Goal: Browse casually: Explore the website without a specific task or goal

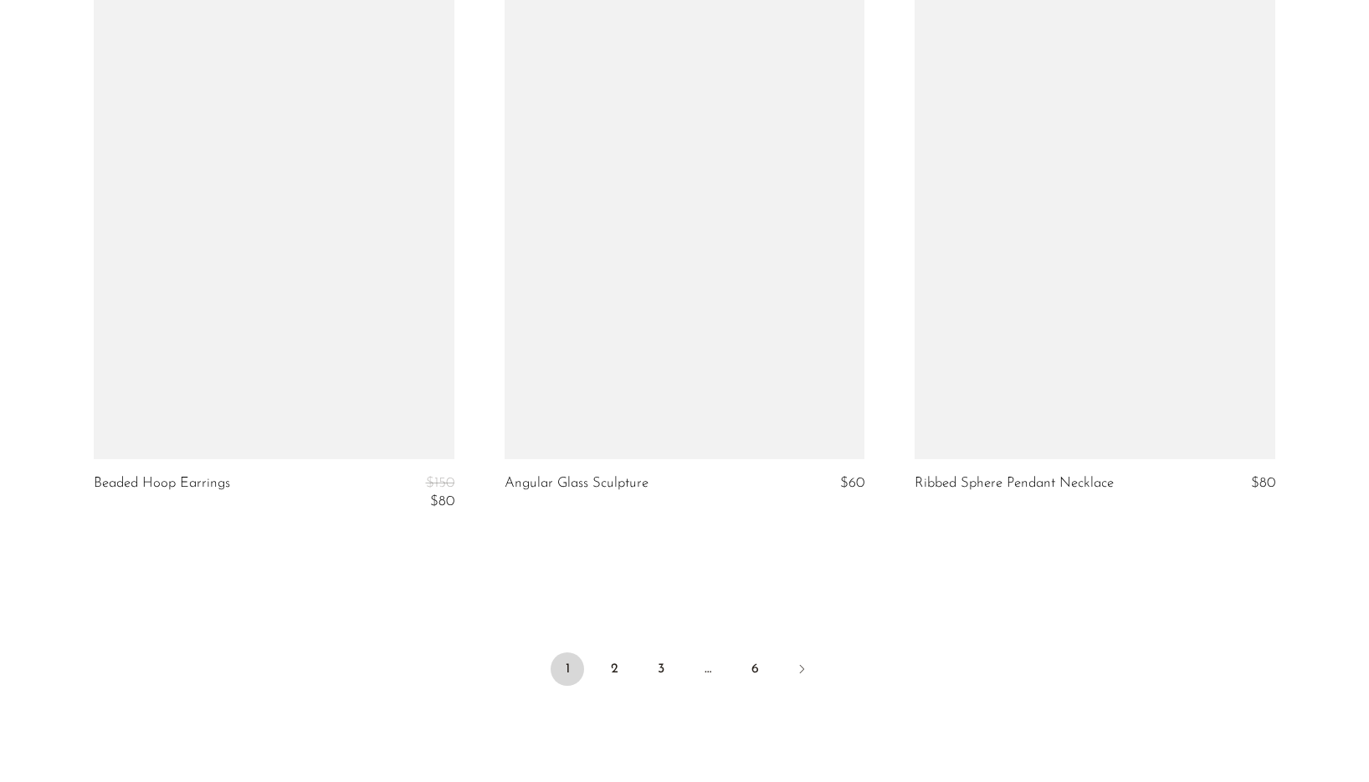
scroll to position [6834, 0]
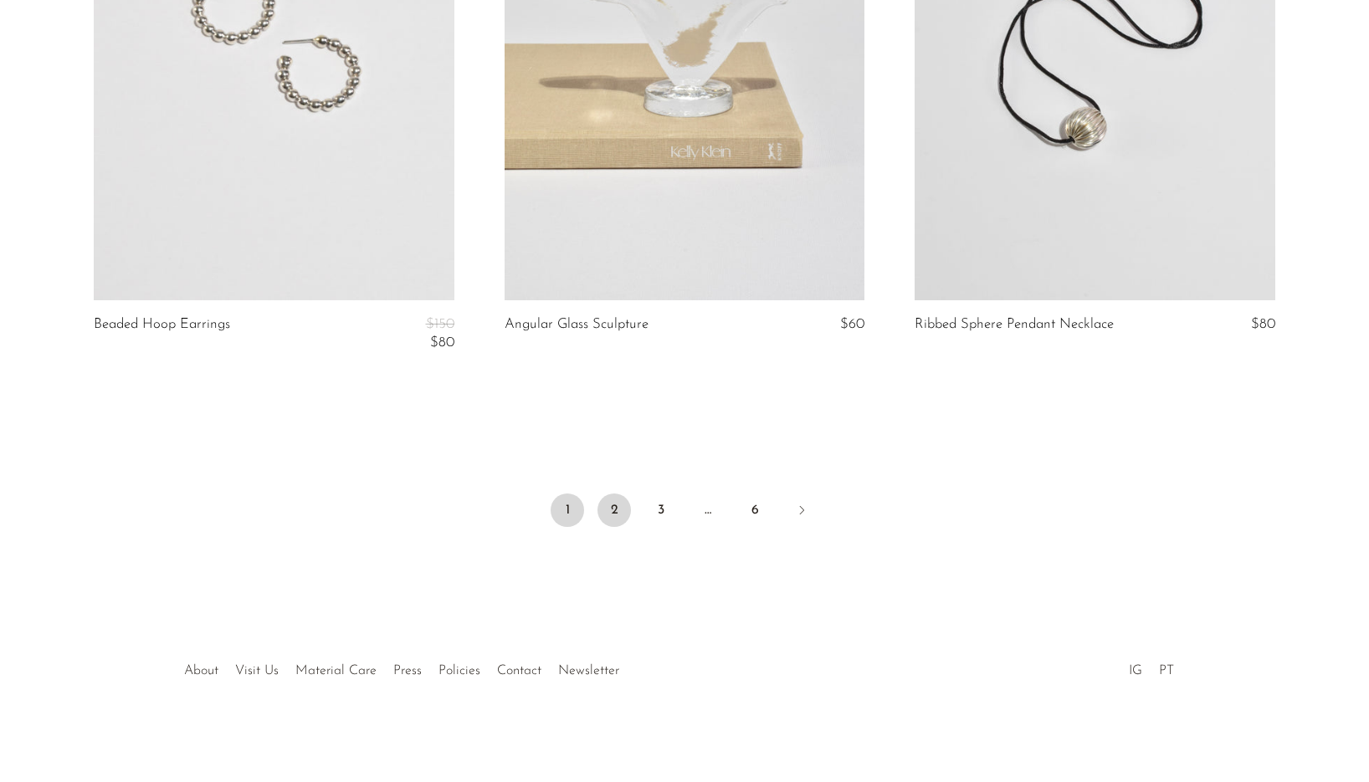
click at [621, 511] on link "2" at bounding box center [613, 510] width 33 height 33
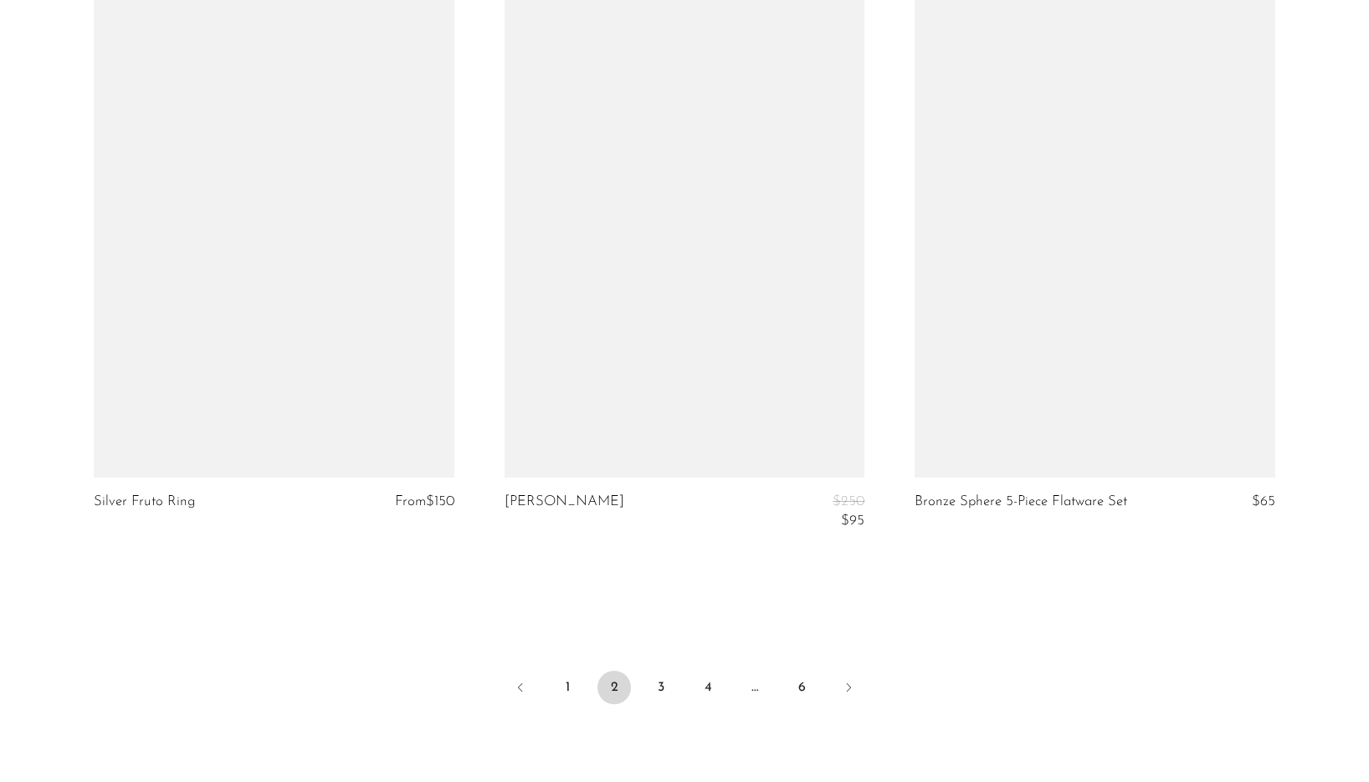
scroll to position [6776, 0]
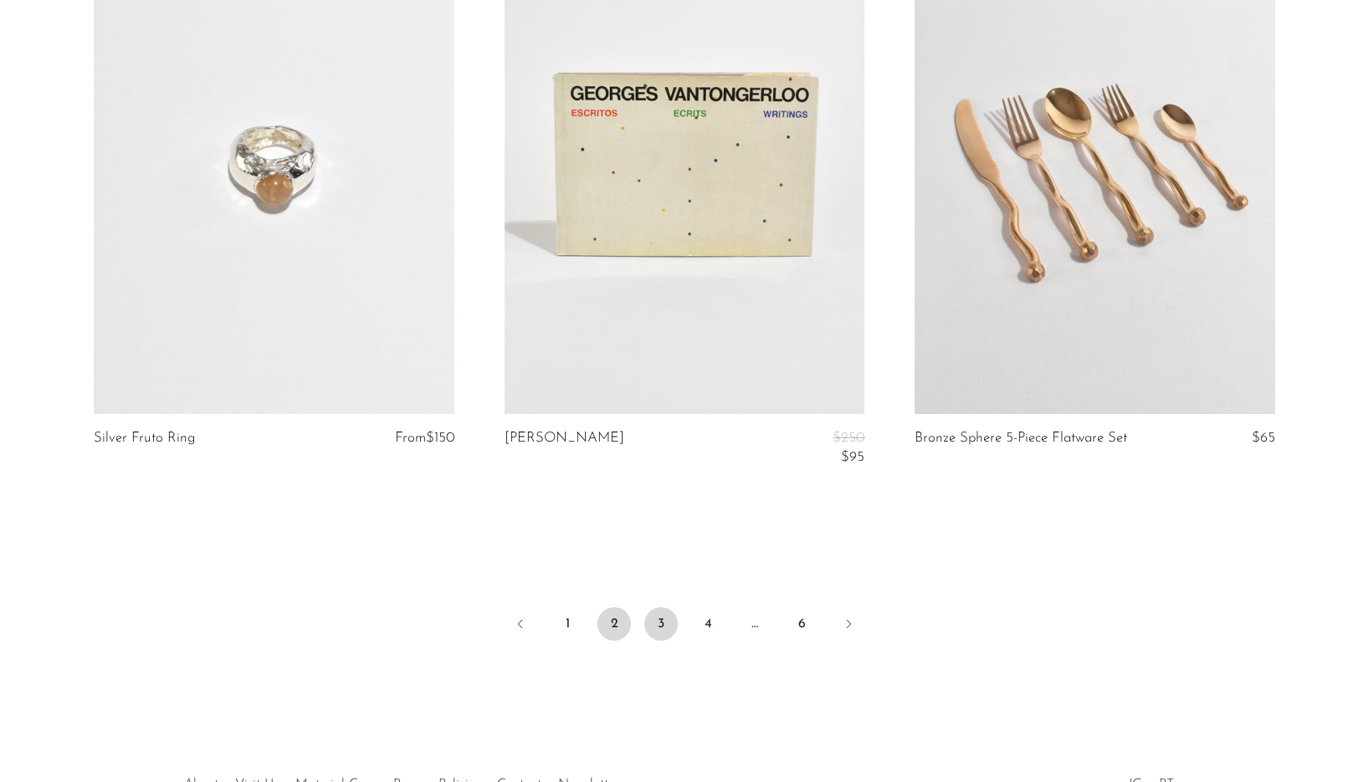
click at [652, 637] on link "3" at bounding box center [660, 623] width 33 height 33
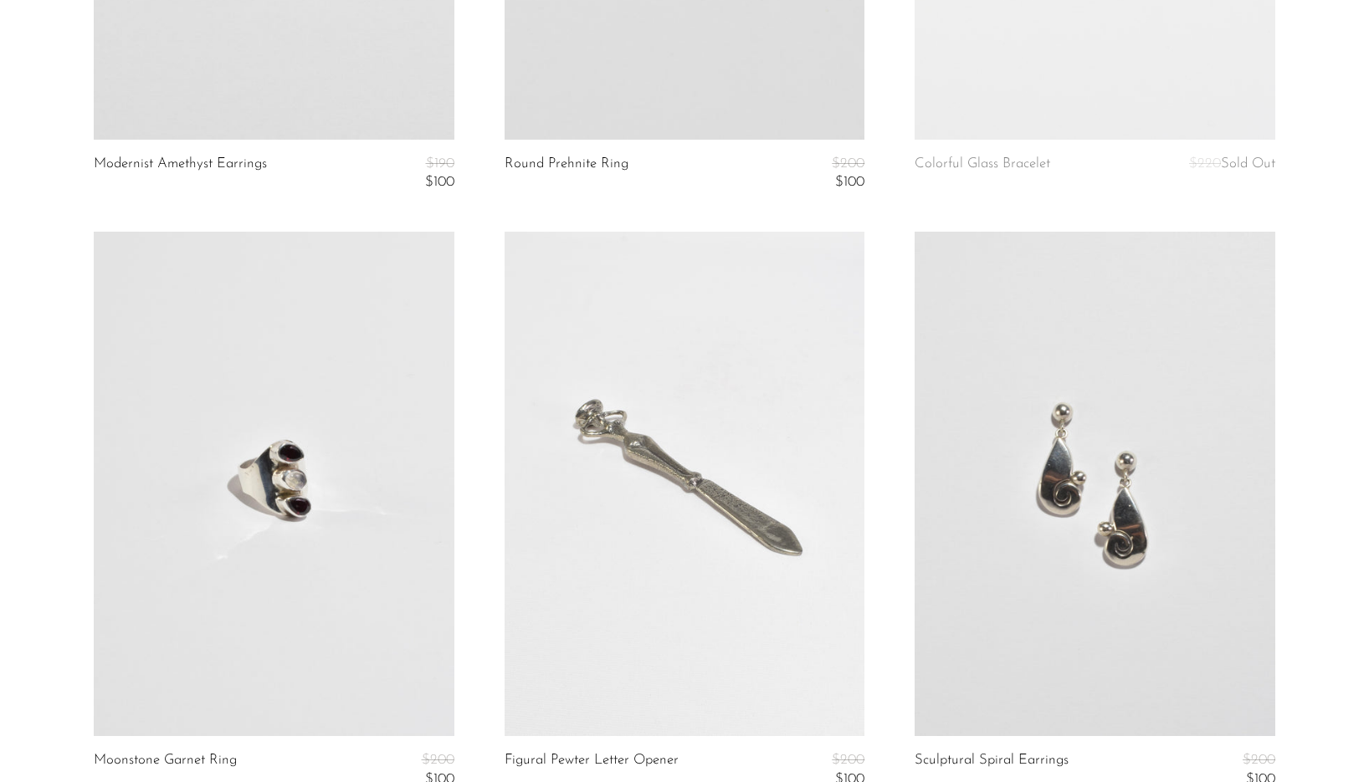
scroll to position [6609, 0]
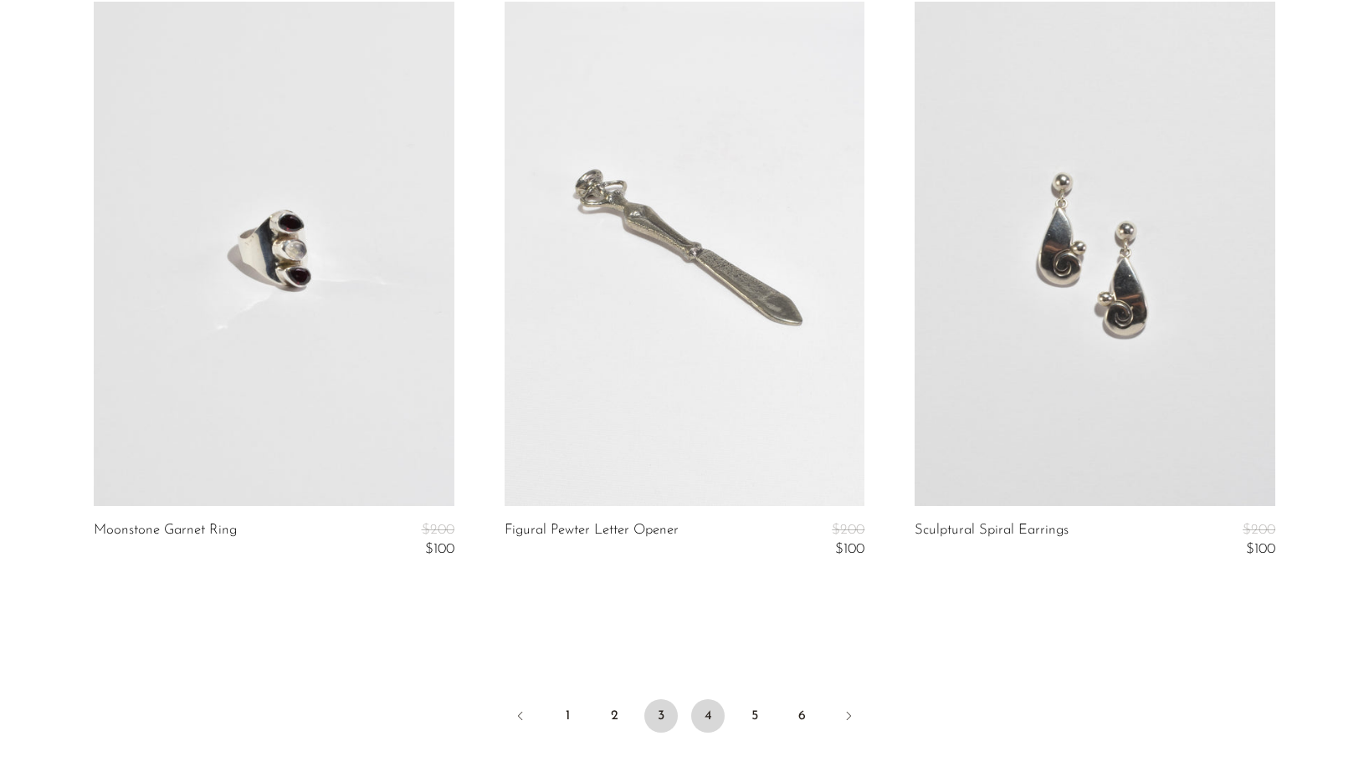
click at [709, 721] on link "4" at bounding box center [707, 715] width 33 height 33
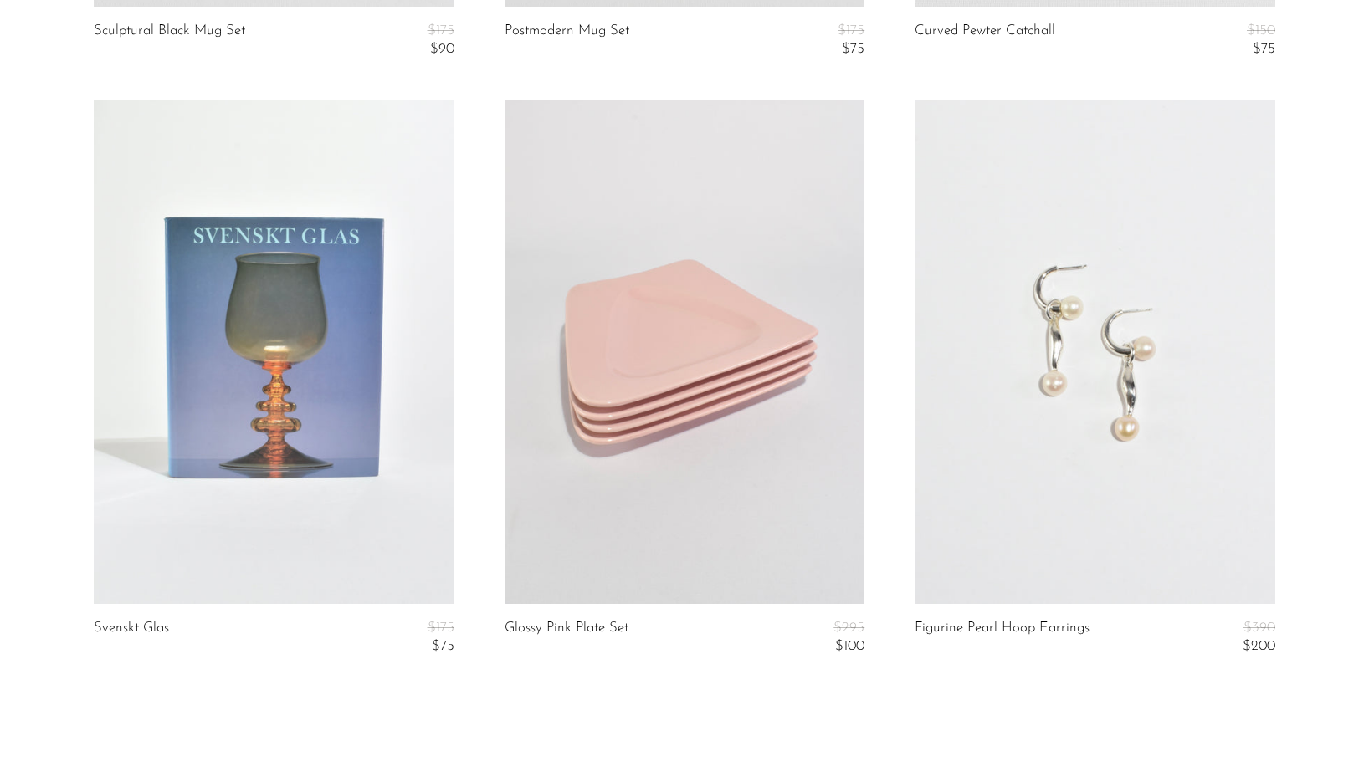
scroll to position [6913, 0]
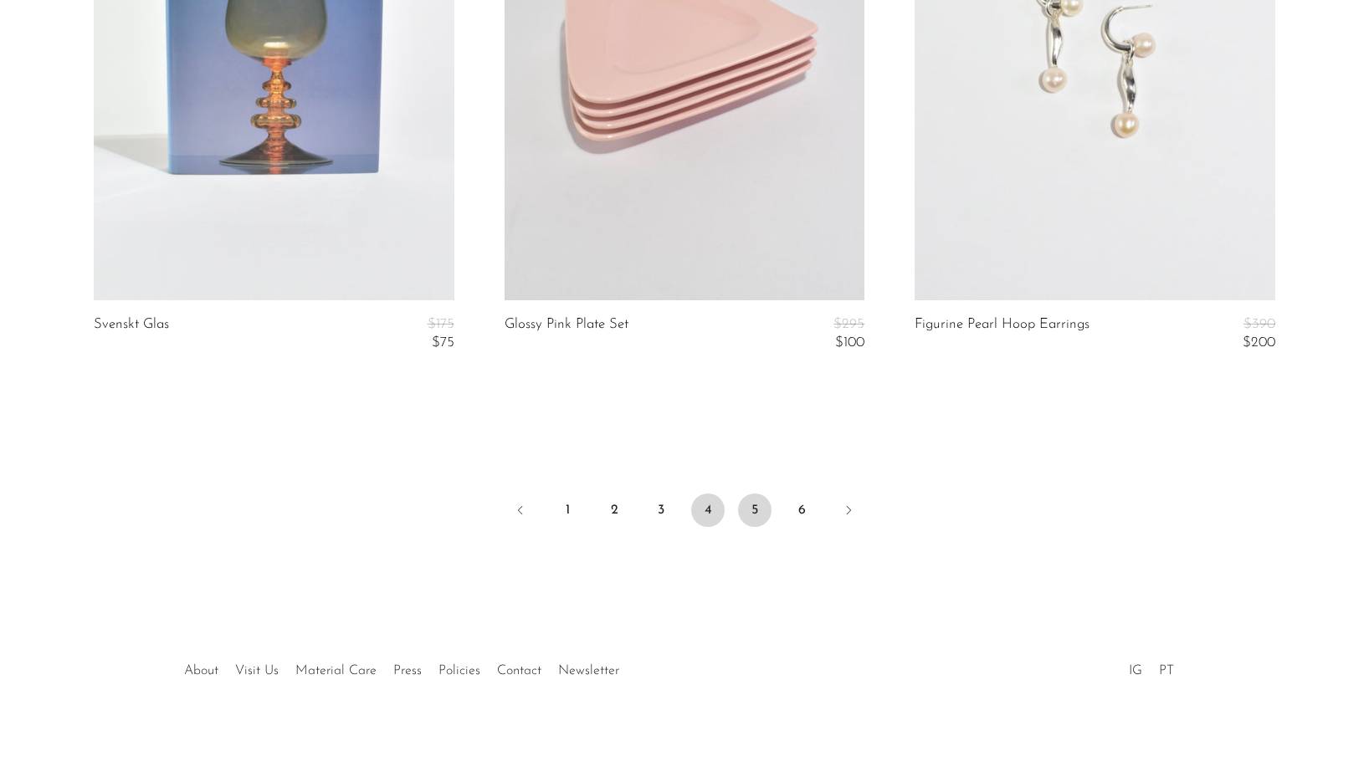
click at [756, 506] on link "5" at bounding box center [754, 510] width 33 height 33
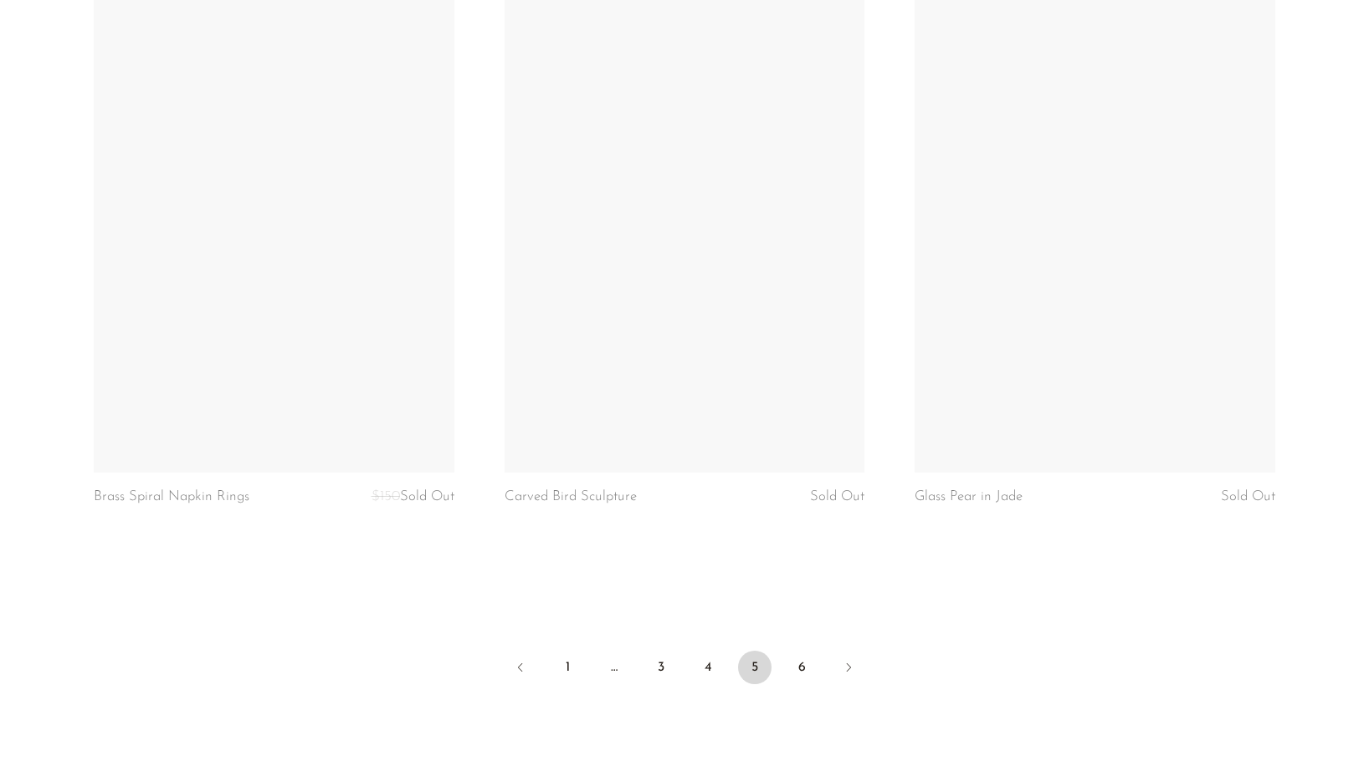
scroll to position [6822, 0]
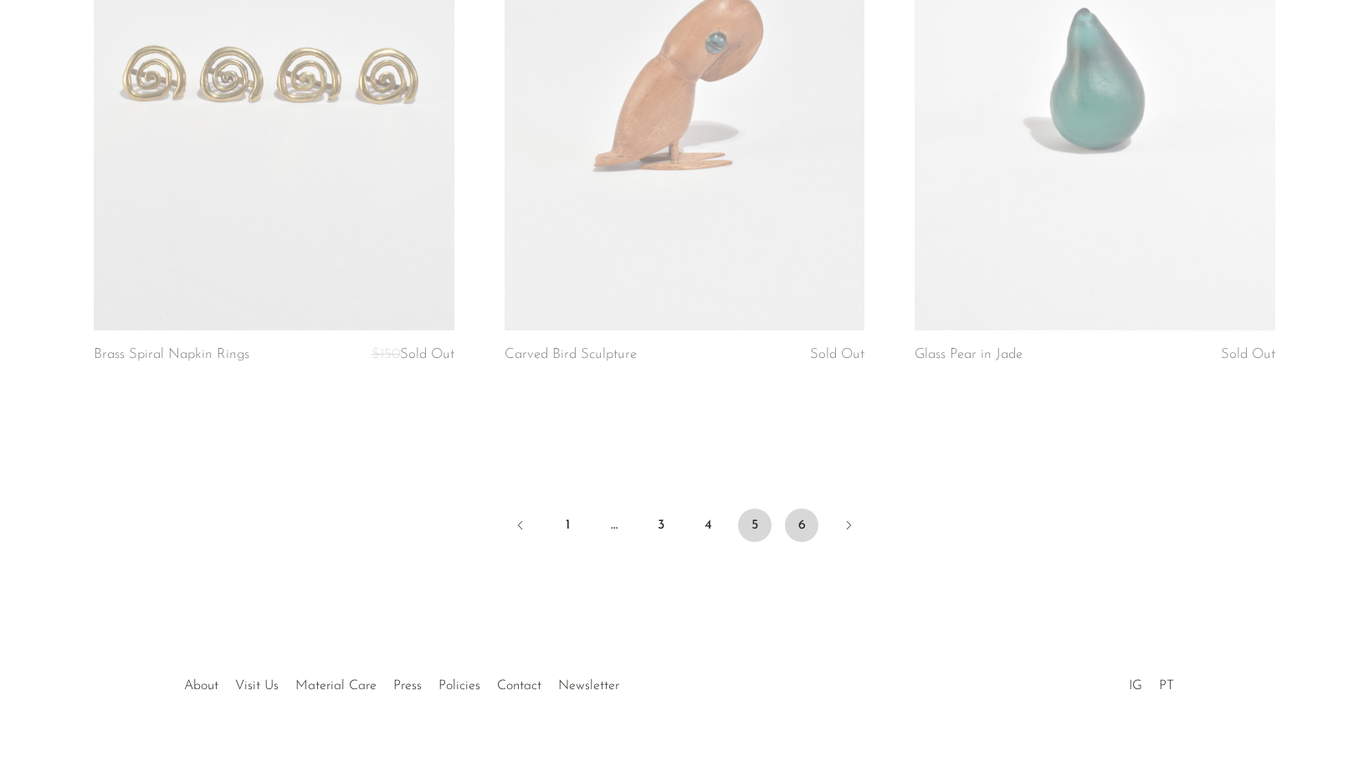
click at [803, 518] on link "6" at bounding box center [801, 525] width 33 height 33
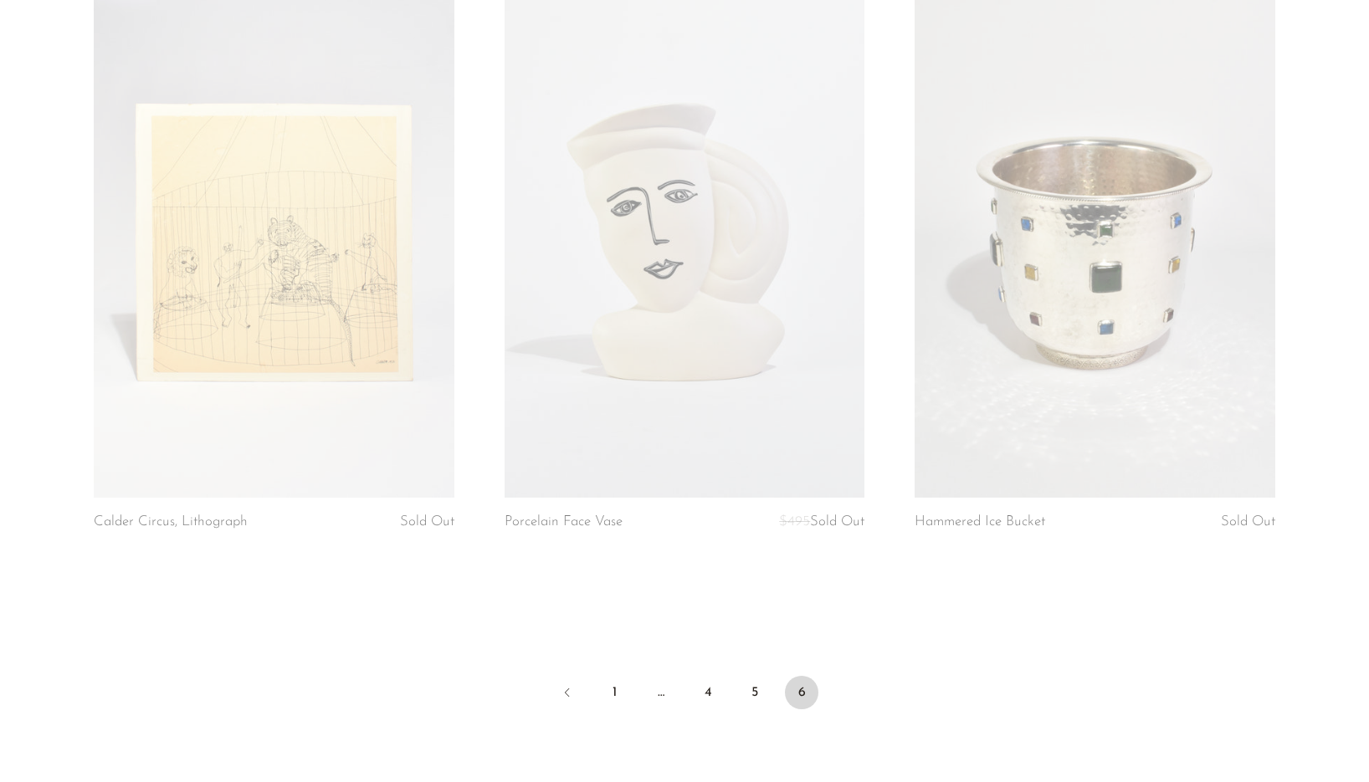
scroll to position [6166, 0]
